Goal: Information Seeking & Learning: Learn about a topic

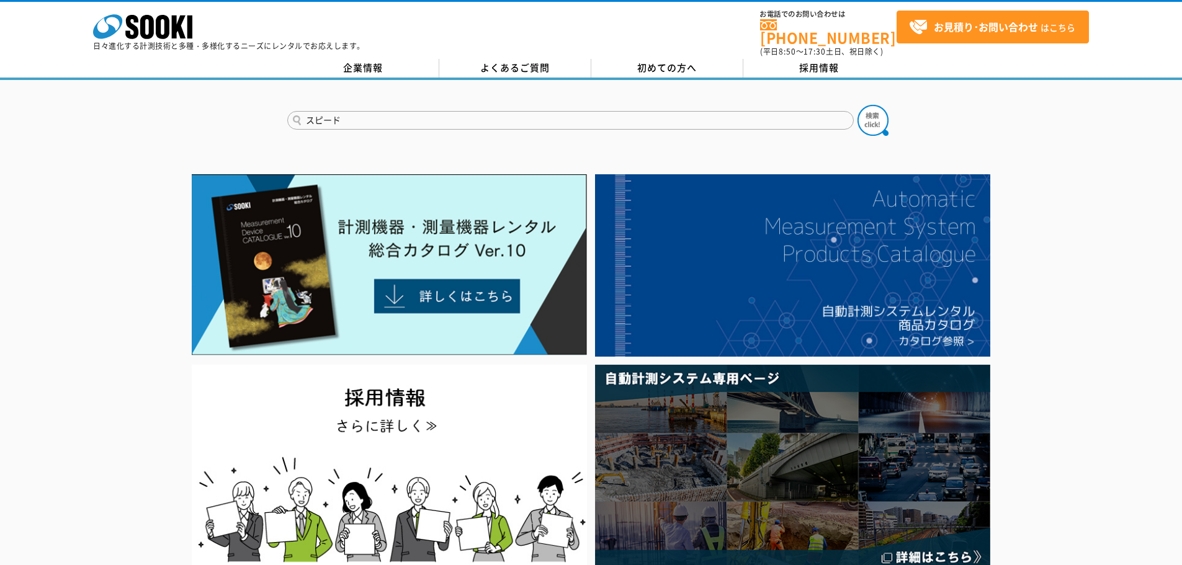
type input "スピード"
click at [858, 105] on button at bounding box center [873, 120] width 31 height 31
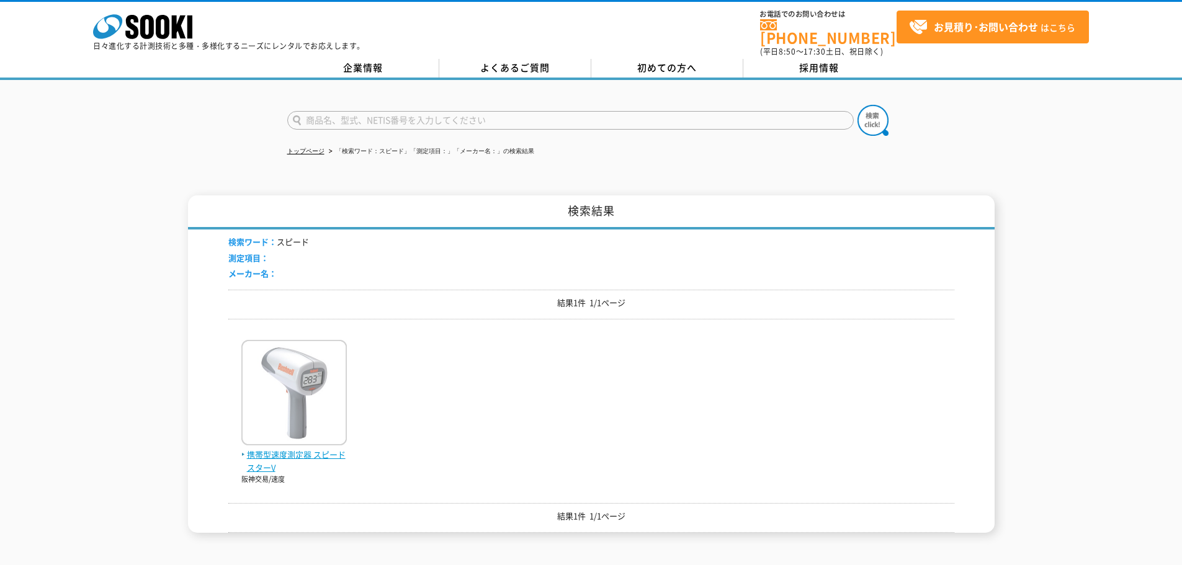
click at [342, 454] on span "携帯型速度測定器 スピードスターV" at bounding box center [294, 462] width 106 height 26
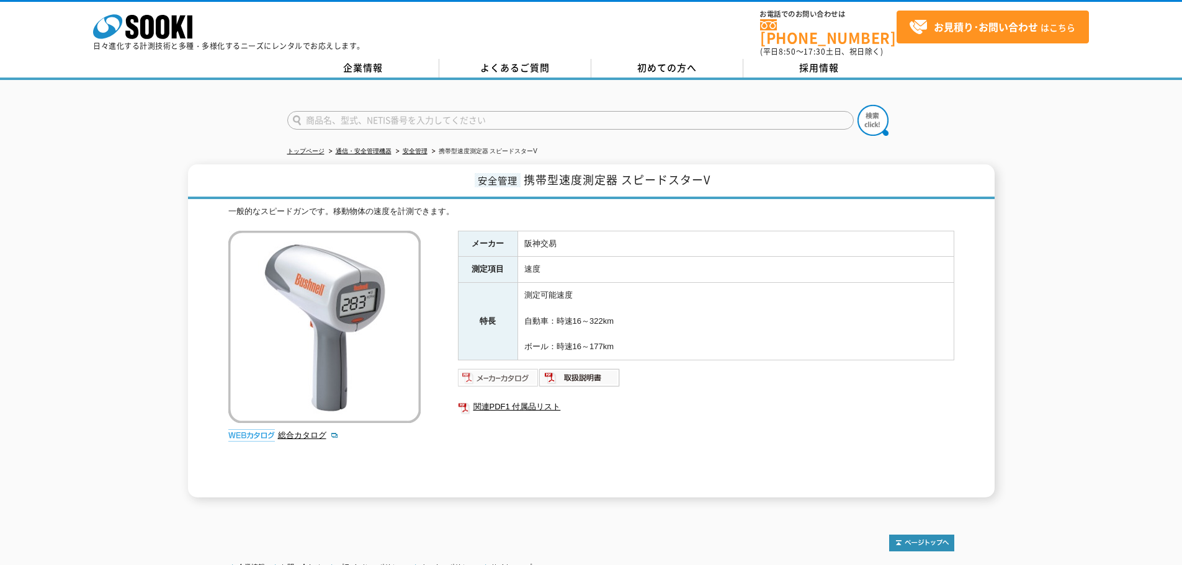
click at [487, 369] on img at bounding box center [498, 378] width 81 height 20
click at [520, 374] on img at bounding box center [498, 378] width 81 height 20
drag, startPoint x: 625, startPoint y: 170, endPoint x: 725, endPoint y: 164, distance: 100.1
click at [711, 171] on span "携帯型速度測定器 スピードスターV" at bounding box center [617, 179] width 187 height 17
copy span "スピードスターV"
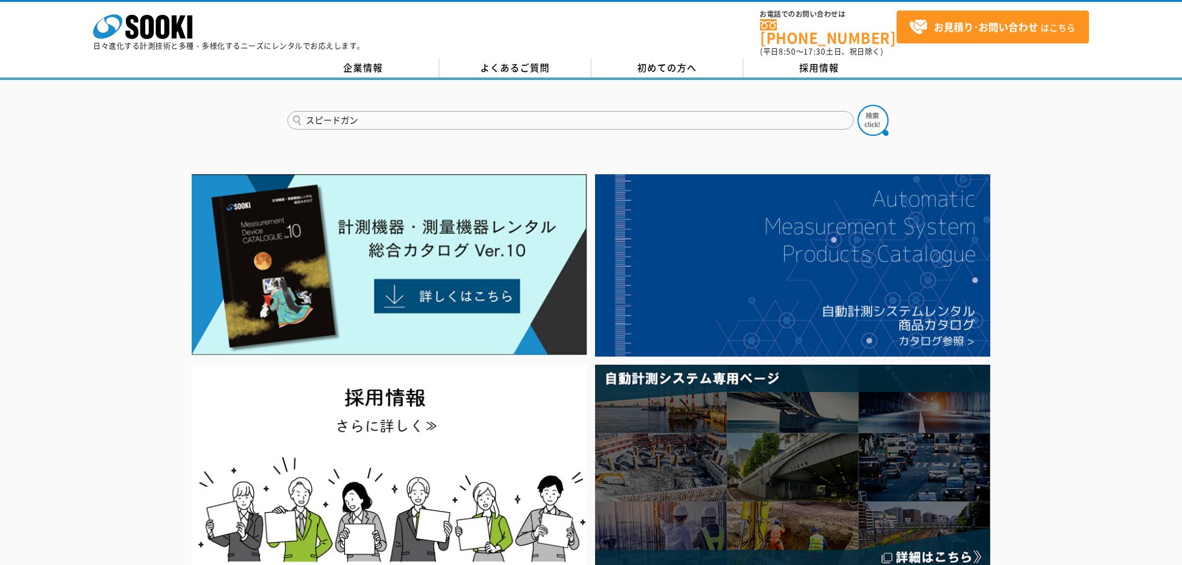
type input "スピードガン"
click at [858, 105] on button at bounding box center [873, 120] width 31 height 31
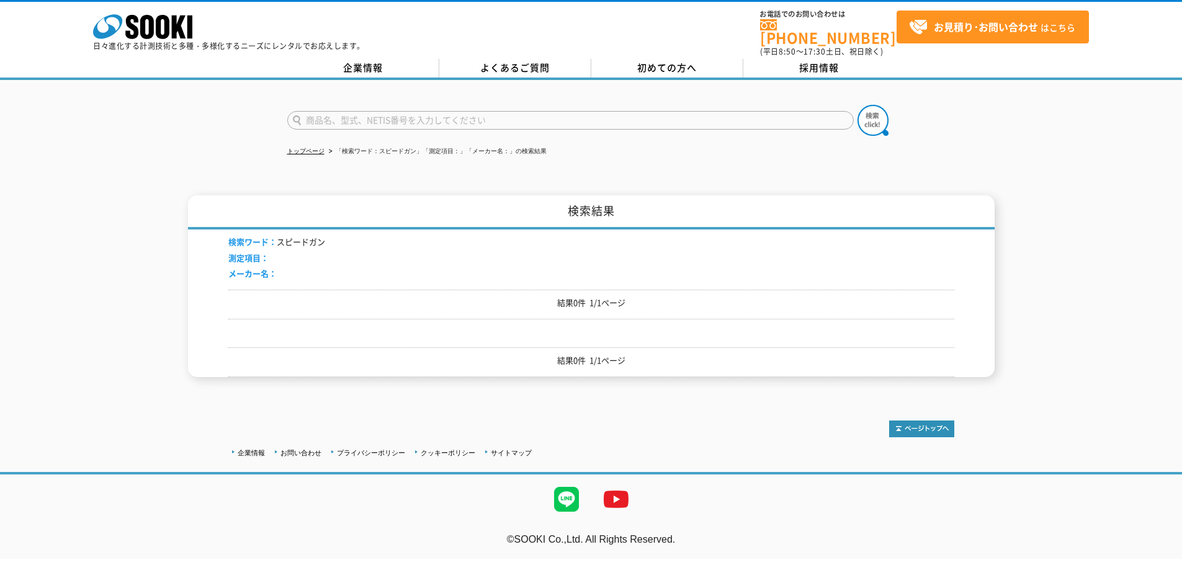
click at [501, 111] on input "text" at bounding box center [570, 120] width 567 height 19
type input "sピード"
click at [858, 105] on button at bounding box center [873, 120] width 31 height 31
click at [501, 111] on input "text" at bounding box center [570, 120] width 567 height 19
type input "s"
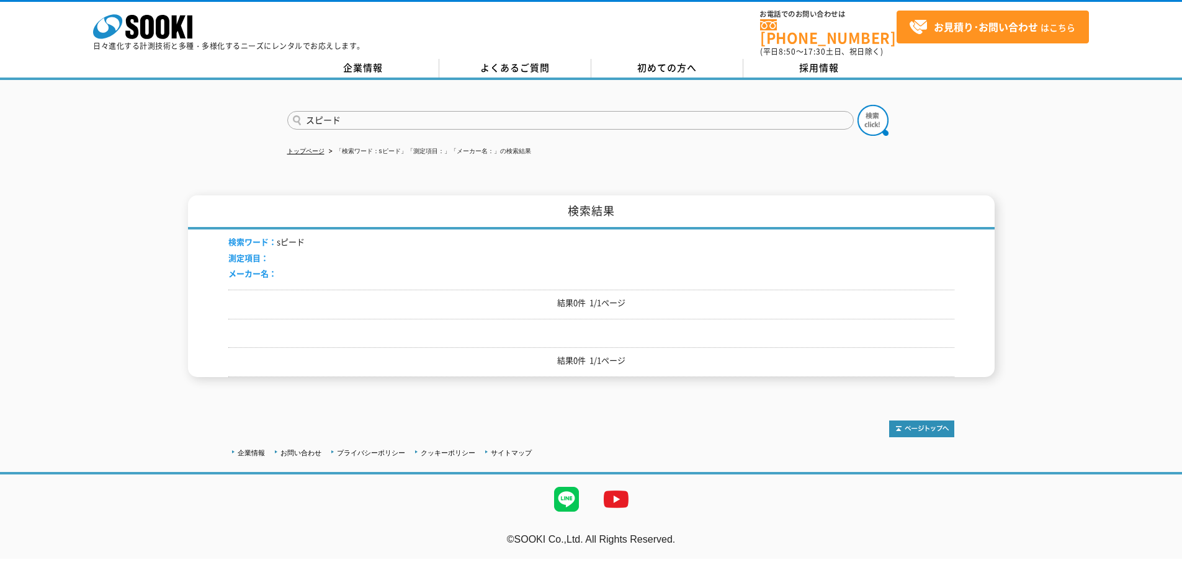
type input "スピード"
click at [889, 114] on form "スピード" at bounding box center [591, 122] width 608 height 35
click at [867, 117] on img at bounding box center [873, 120] width 31 height 31
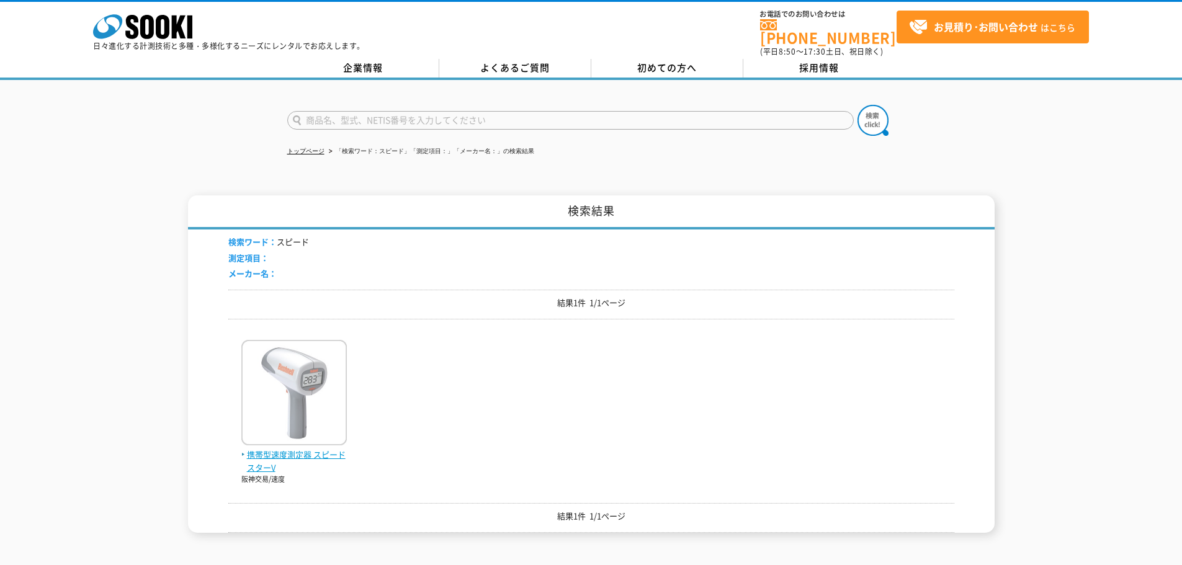
click at [294, 430] on img at bounding box center [294, 394] width 106 height 109
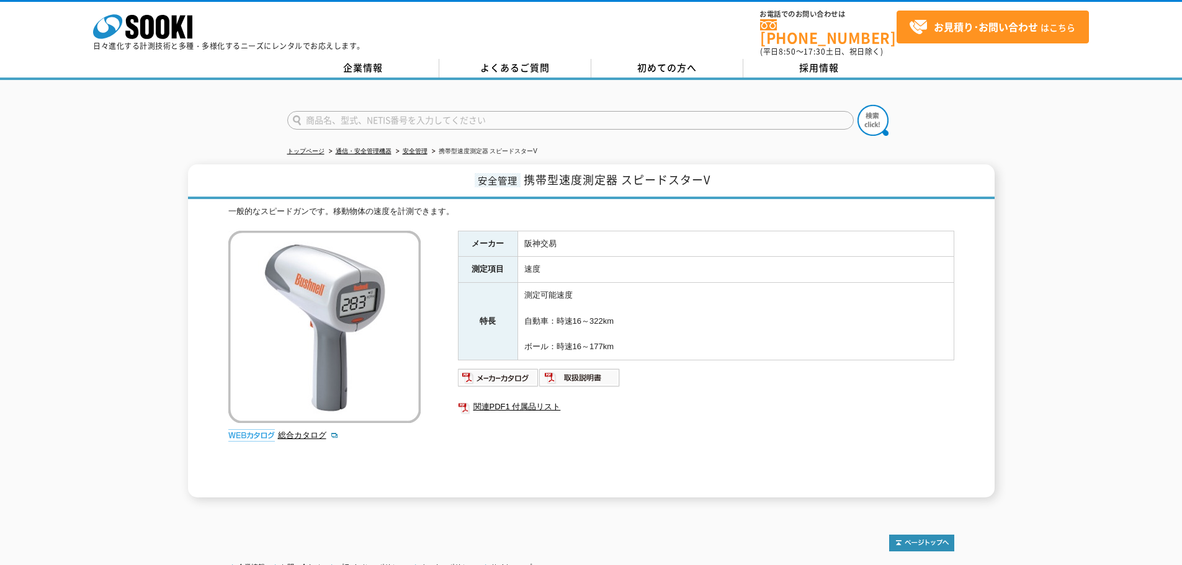
click at [544, 111] on input "text" at bounding box center [570, 120] width 567 height 19
type input "スポーツ"
click at [858, 105] on button at bounding box center [873, 120] width 31 height 31
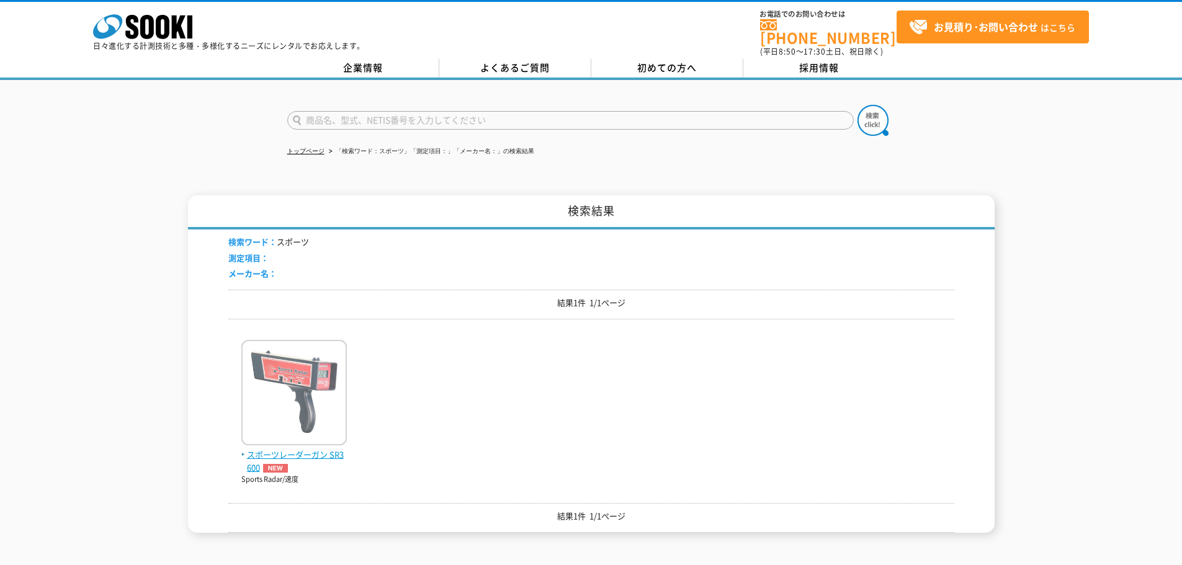
click at [328, 408] on img at bounding box center [294, 394] width 106 height 109
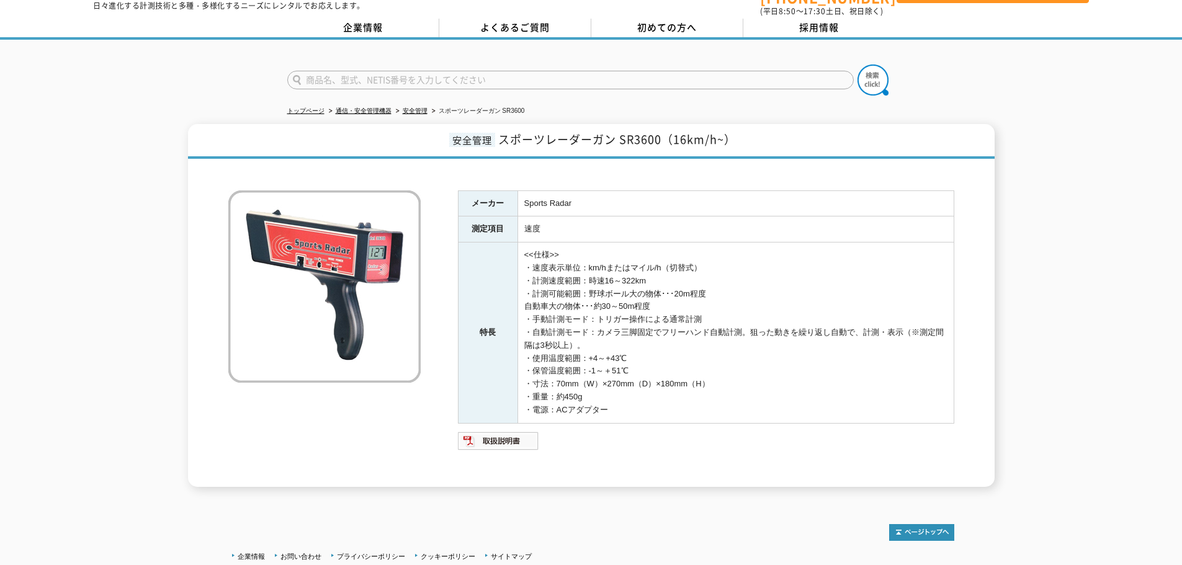
scroll to position [62, 0]
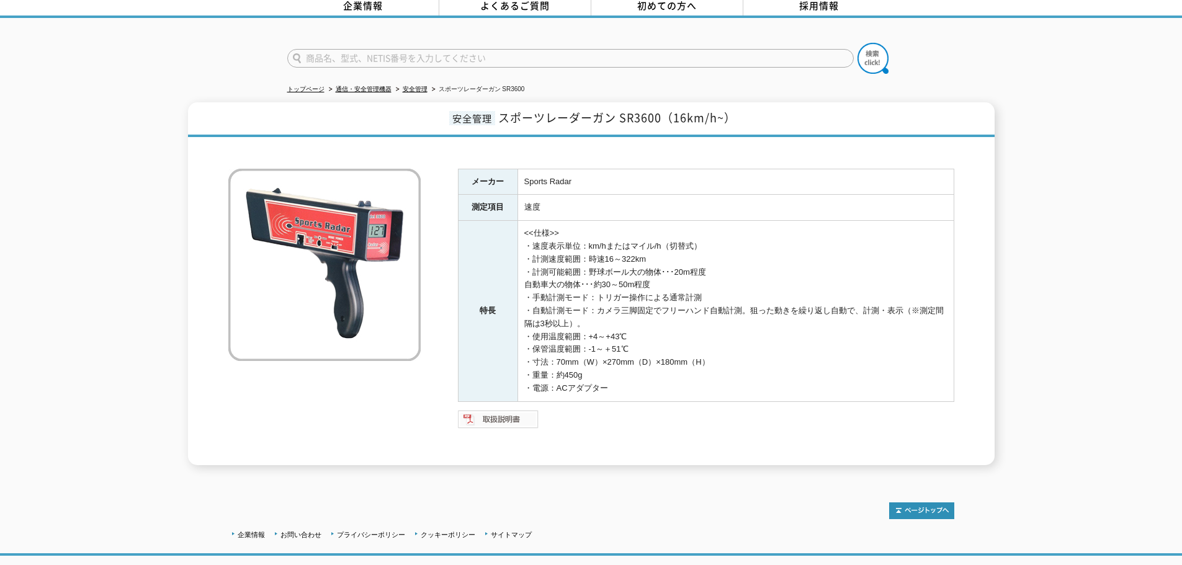
click at [520, 413] on img at bounding box center [498, 420] width 81 height 20
click at [511, 410] on img at bounding box center [498, 420] width 81 height 20
drag, startPoint x: 660, startPoint y: 112, endPoint x: 498, endPoint y: 112, distance: 161.4
click at [498, 112] on span "スポーツレーダーガン SR3600（16km/h~）" at bounding box center [617, 117] width 238 height 17
copy span "スポーツレーダーガン SR3600"
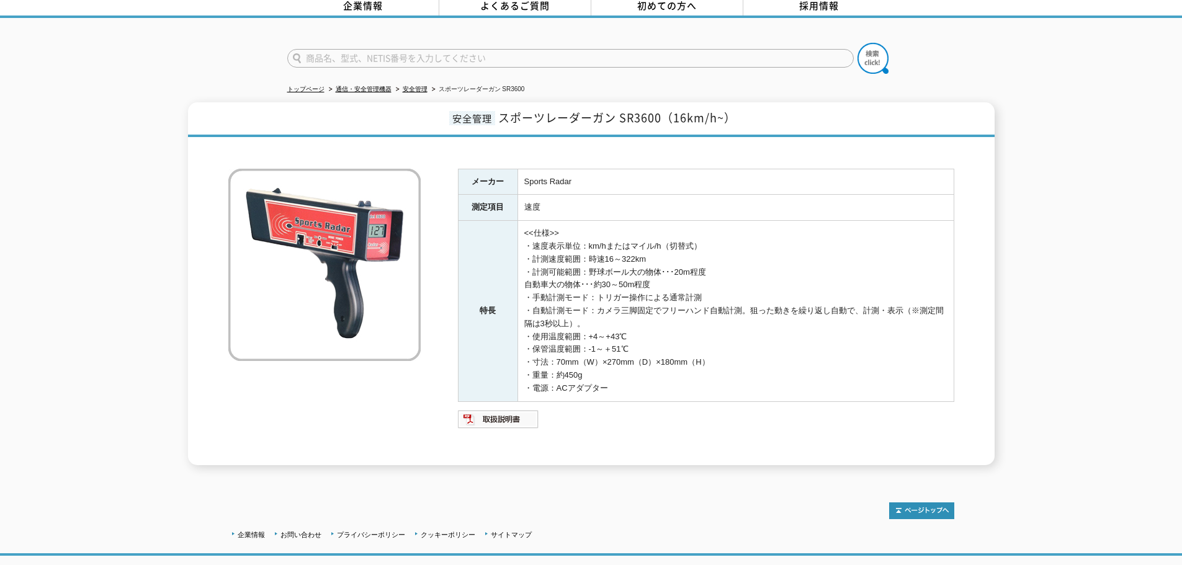
click at [619, 313] on td "<<仕様>> ・速度表示単位：km/hまたはマイル/h（切替式） ・計測速度範囲：時速16～322km ・計測可能範囲：野球ボール大の物体･･･20m程度 自…" at bounding box center [736, 311] width 436 height 181
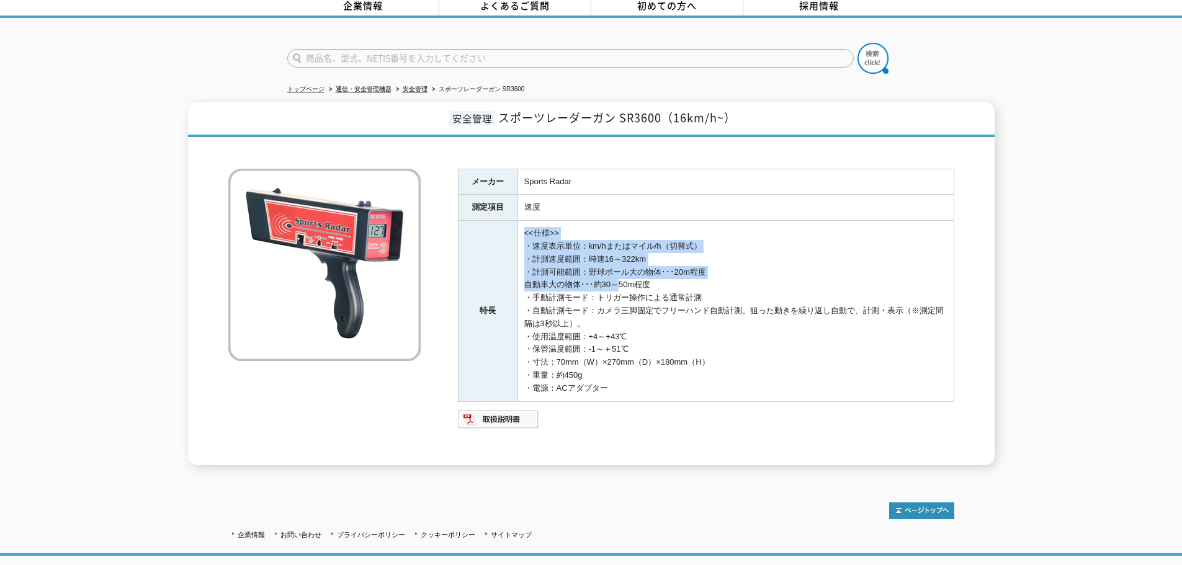
drag, startPoint x: 515, startPoint y: 268, endPoint x: 626, endPoint y: 276, distance: 111.4
click at [626, 276] on tr "特長 <<仕様>> ・速度表示単位：km/hまたはマイル/h（切替式） ・計測速度範囲：時速16～322km ・計測可能範囲：野球ボール大の物体･･･20m程…" at bounding box center [706, 311] width 496 height 181
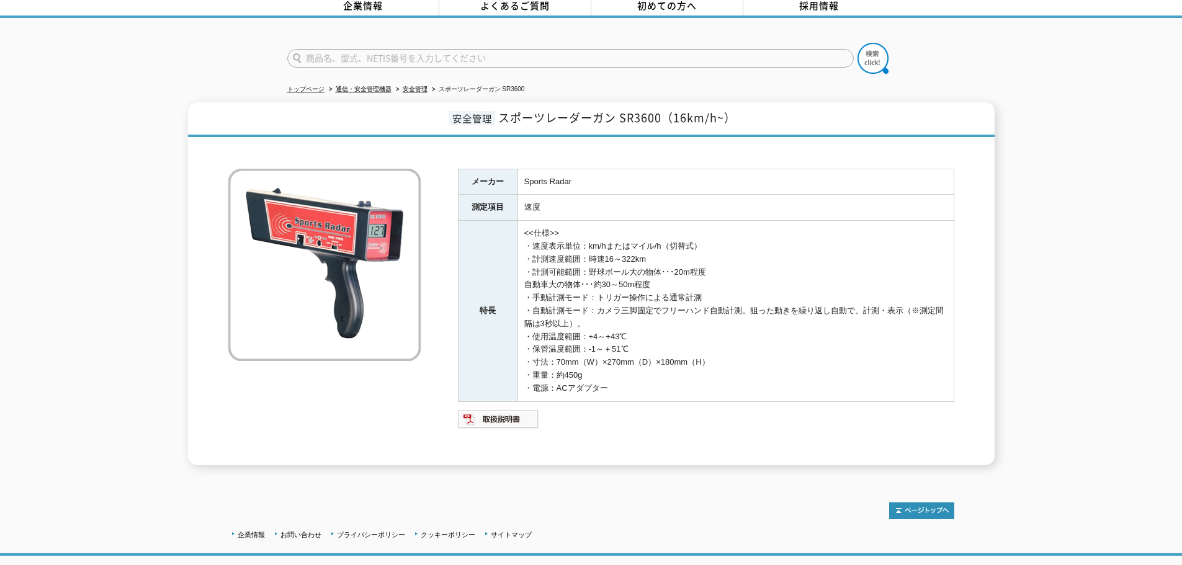
click at [662, 277] on td "<<仕様>> ・速度表示単位：km/hまたはマイル/h（切替式） ・計測速度範囲：時速16～322km ・計測可能範囲：野球ボール大の物体･･･20m程度 自…" at bounding box center [736, 311] width 436 height 181
drag, startPoint x: 525, startPoint y: 252, endPoint x: 710, endPoint y: 284, distance: 188.4
click at [710, 284] on td "<<仕様>> ・速度表示単位：km/hまたはマイル/h（切替式） ・計測速度範囲：時速16～322km ・計測可能範囲：野球ボール大の物体･･･20m程度 自…" at bounding box center [736, 311] width 436 height 181
copy td "・計測速度範囲：時速16～322km ・計測可能範囲：野球ボール大の物体･･･20m程度 自動車大の物体･･･約30～50m程度 ・手動計測モード：トリガー操…"
drag, startPoint x: 585, startPoint y: 115, endPoint x: 590, endPoint y: 110, distance: 7.0
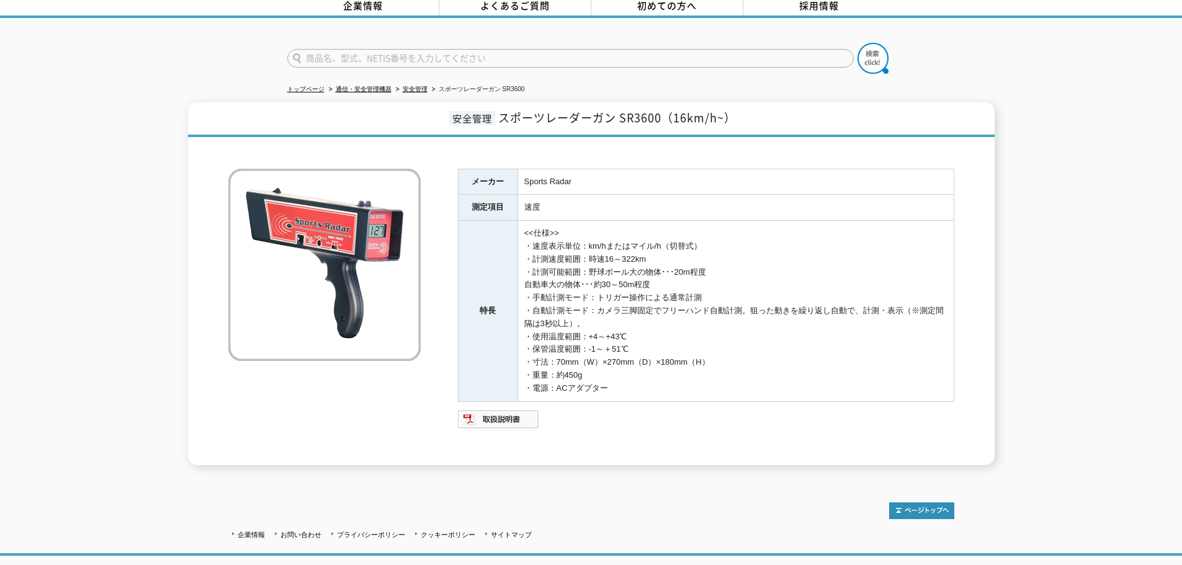
click at [585, 115] on span "スポーツレーダーガン SR3600（16km/h~）" at bounding box center [617, 117] width 238 height 17
